Goal: Communication & Community: Ask a question

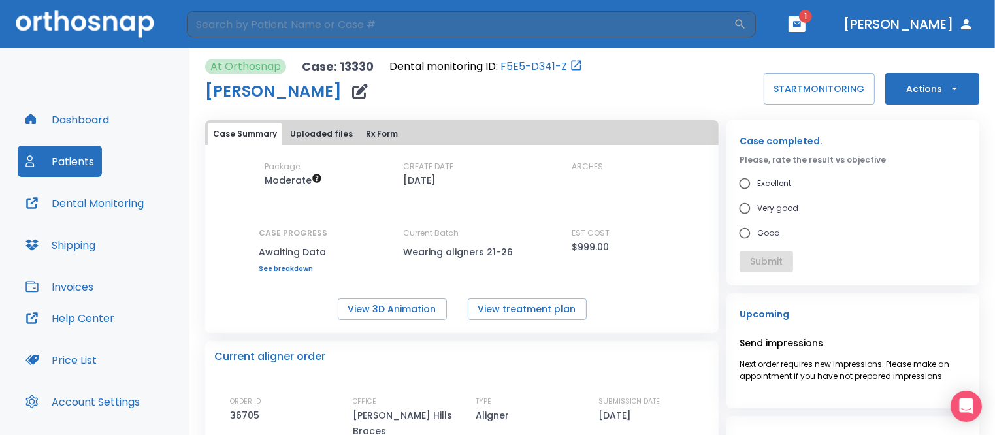
scroll to position [131, 0]
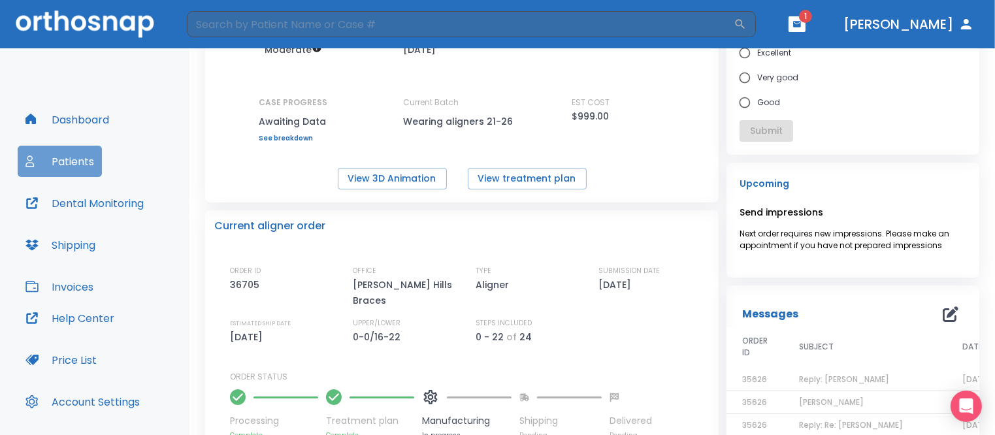
click at [63, 158] on button "Patients" at bounding box center [60, 161] width 84 height 31
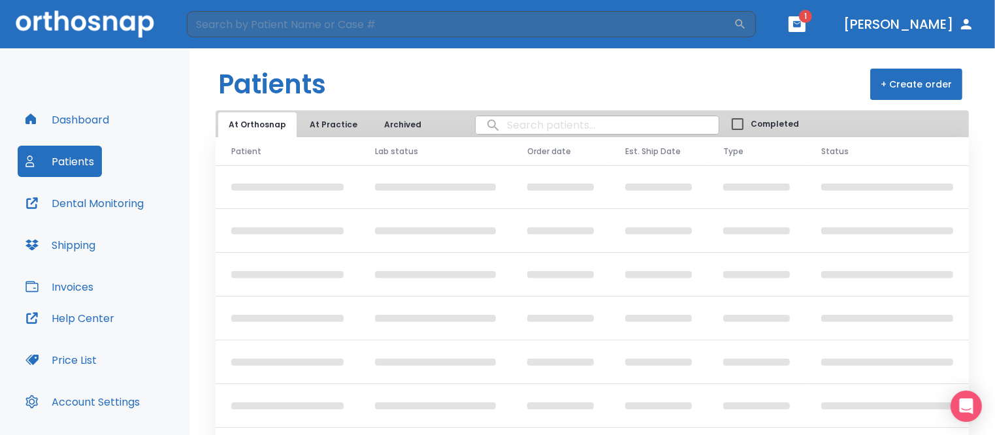
click at [504, 129] on input "search" at bounding box center [597, 124] width 243 height 25
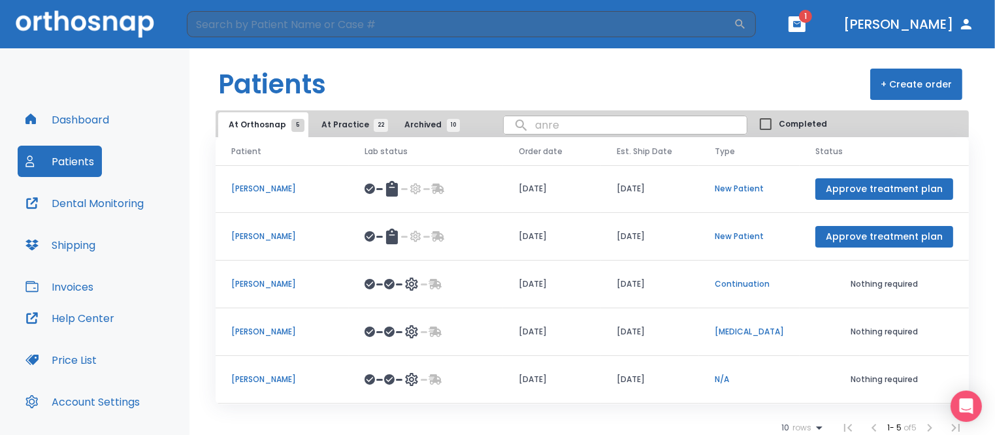
type input "[PERSON_NAME]"
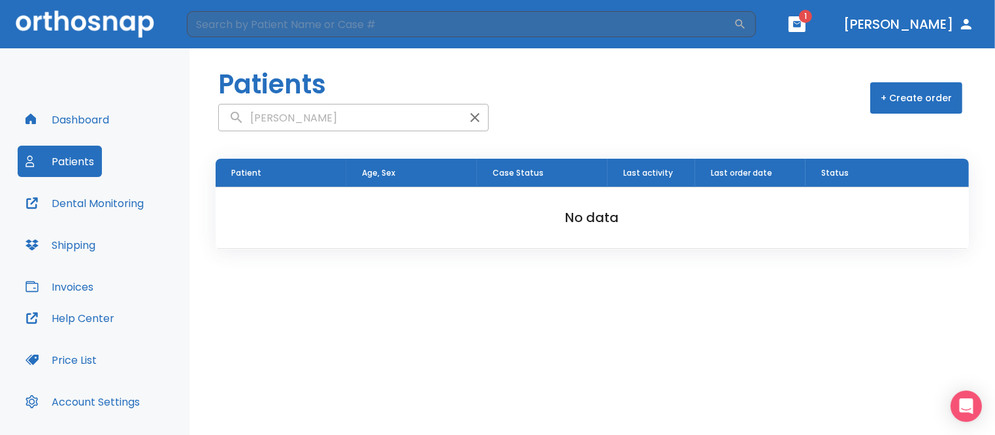
click at [290, 122] on input "[PERSON_NAME]" at bounding box center [340, 117] width 243 height 25
type input "[PERSON_NAME]"
click at [267, 208] on p "[PERSON_NAME]" at bounding box center [280, 209] width 99 height 12
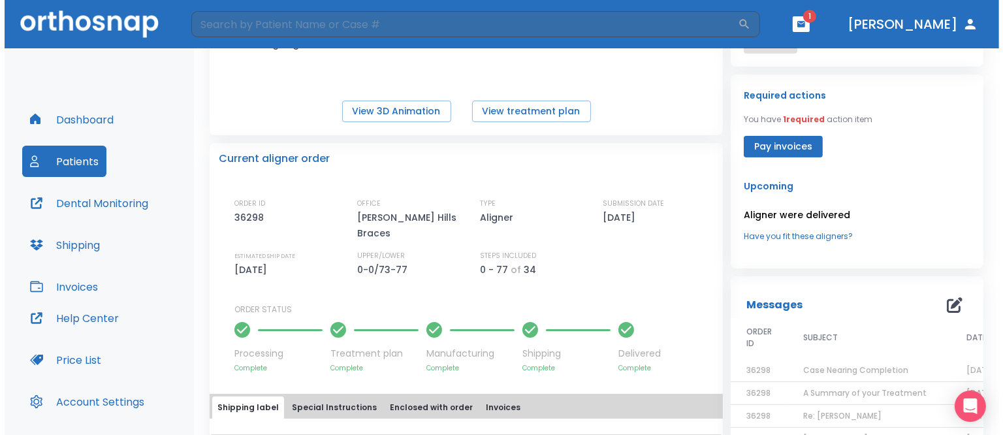
scroll to position [233, 0]
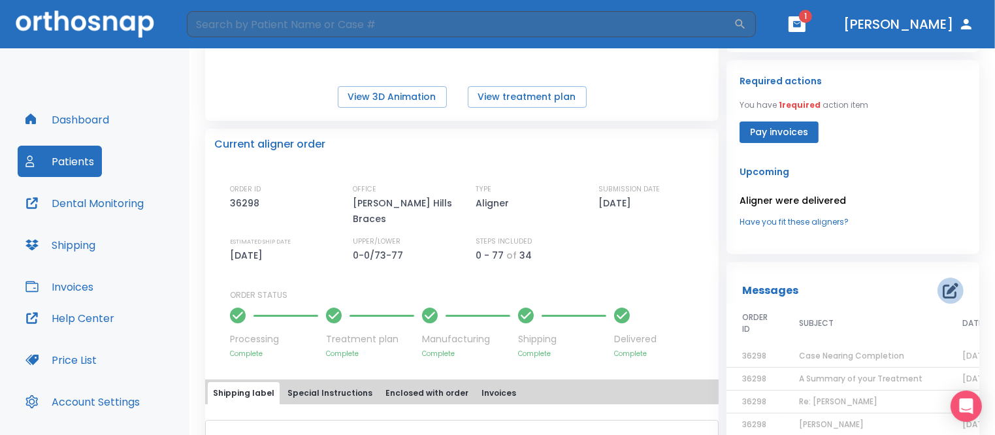
click at [943, 289] on icon "button" at bounding box center [951, 291] width 16 height 16
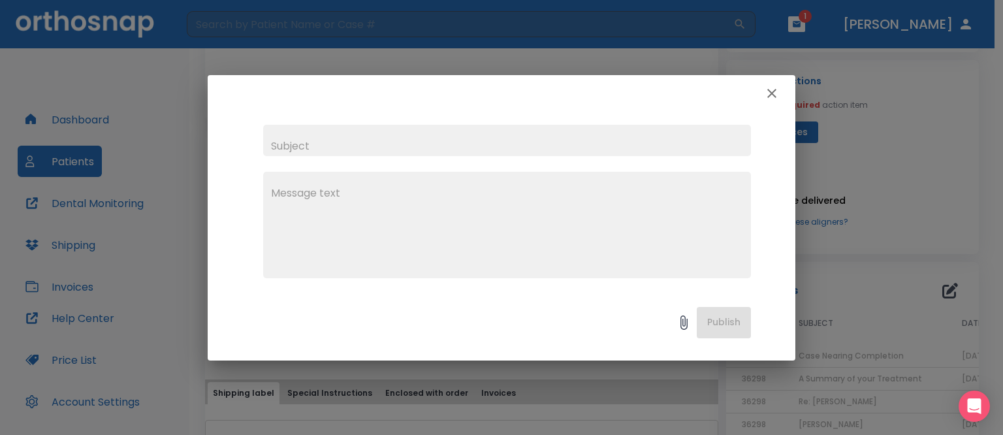
click at [285, 146] on input "text" at bounding box center [507, 140] width 488 height 31
type input "[PERSON_NAME]"
click at [297, 193] on textarea at bounding box center [507, 231] width 472 height 90
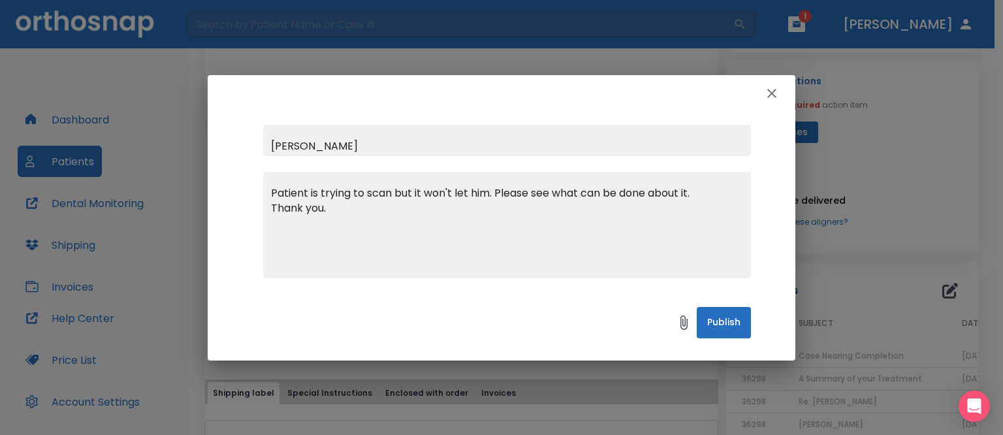
type textarea "Patient is trying to scan but it won't let him. Please see what can be done abo…"
click at [713, 317] on button "Publish" at bounding box center [724, 322] width 54 height 31
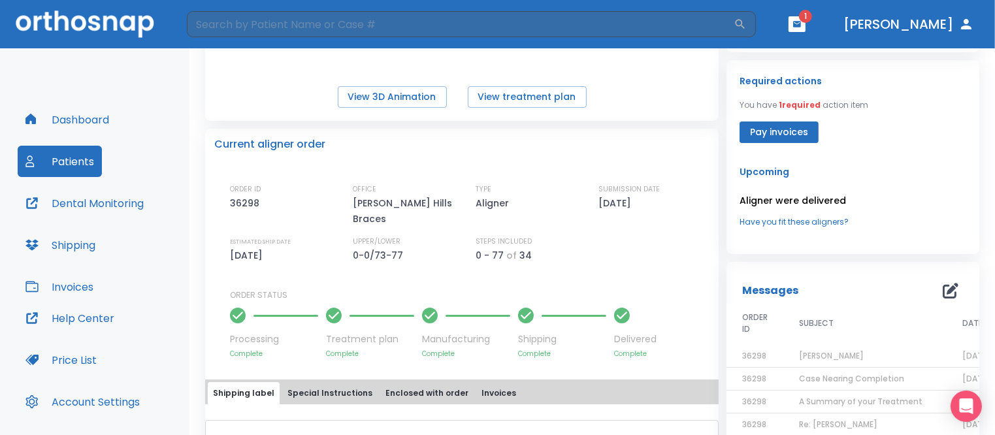
click at [801, 22] on icon "button" at bounding box center [797, 24] width 8 height 6
